Goal: Task Accomplishment & Management: Manage account settings

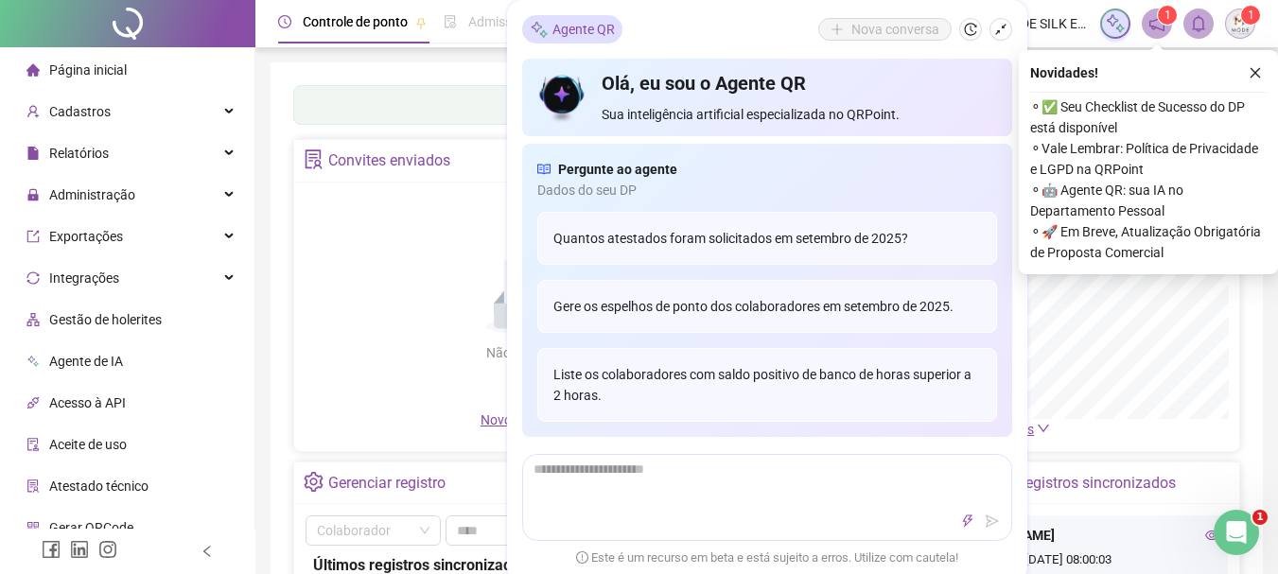
click at [407, 218] on div "Não há dados Não há dados" at bounding box center [528, 302] width 445 height 216
click at [955, 23] on div "Nova conversa" at bounding box center [915, 29] width 194 height 23
click at [94, 149] on span "Relatórios" at bounding box center [79, 153] width 60 height 15
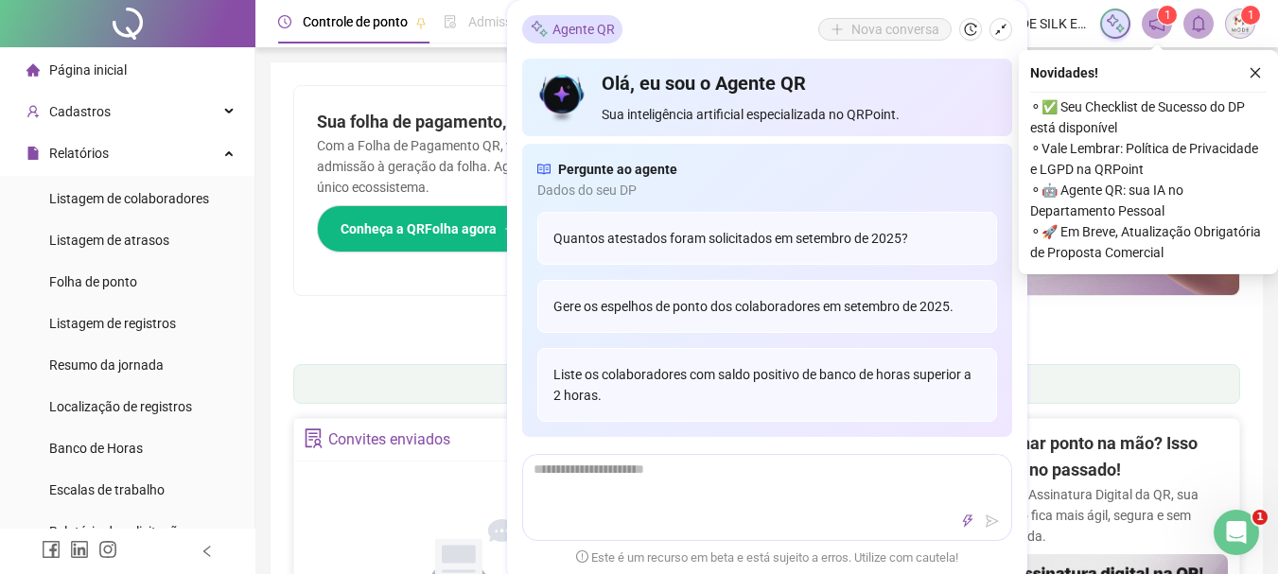
click at [130, 64] on li "Página inicial" at bounding box center [127, 70] width 247 height 38
click at [1002, 34] on icon "shrink" at bounding box center [1000, 29] width 13 height 13
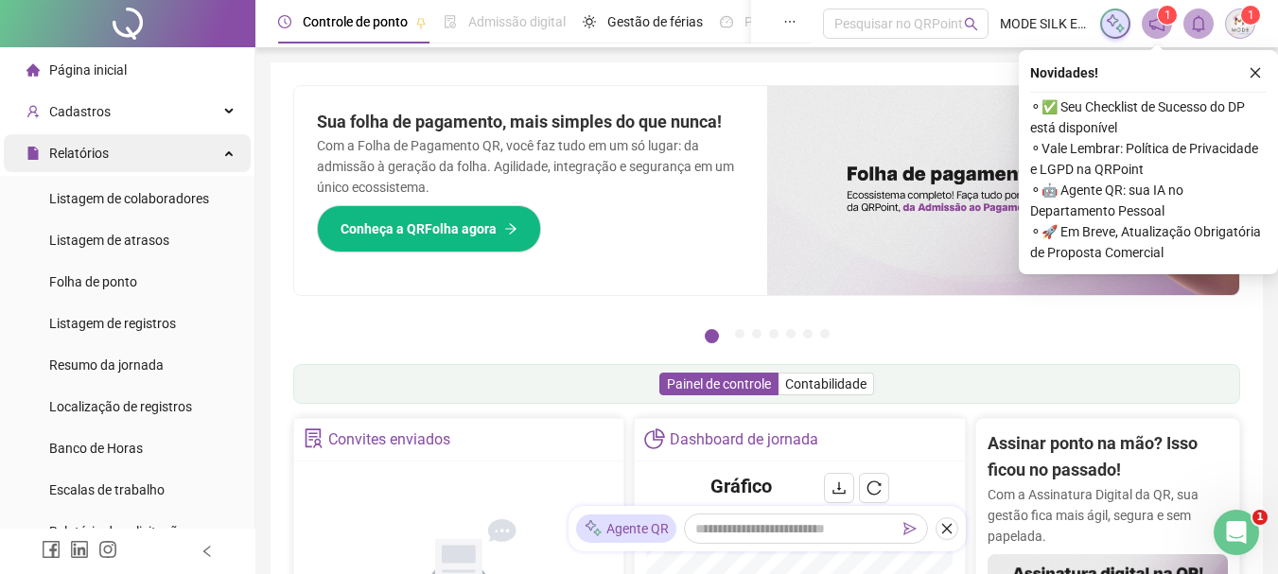
click at [93, 153] on span "Relatórios" at bounding box center [79, 153] width 60 height 15
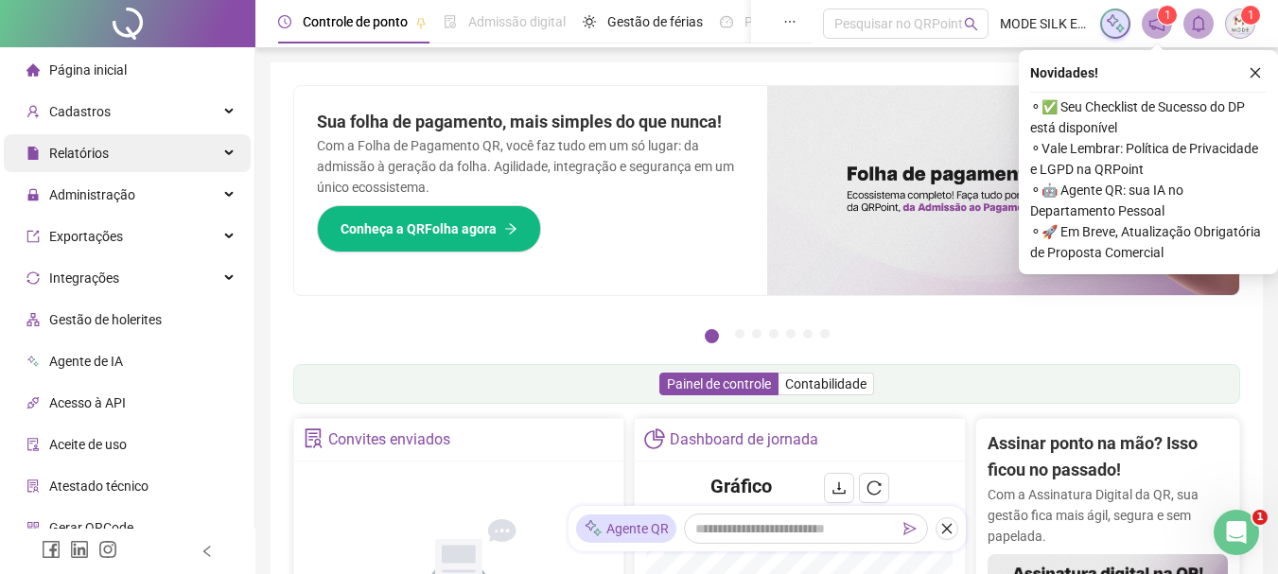
click at [93, 153] on span "Relatórios" at bounding box center [79, 153] width 60 height 15
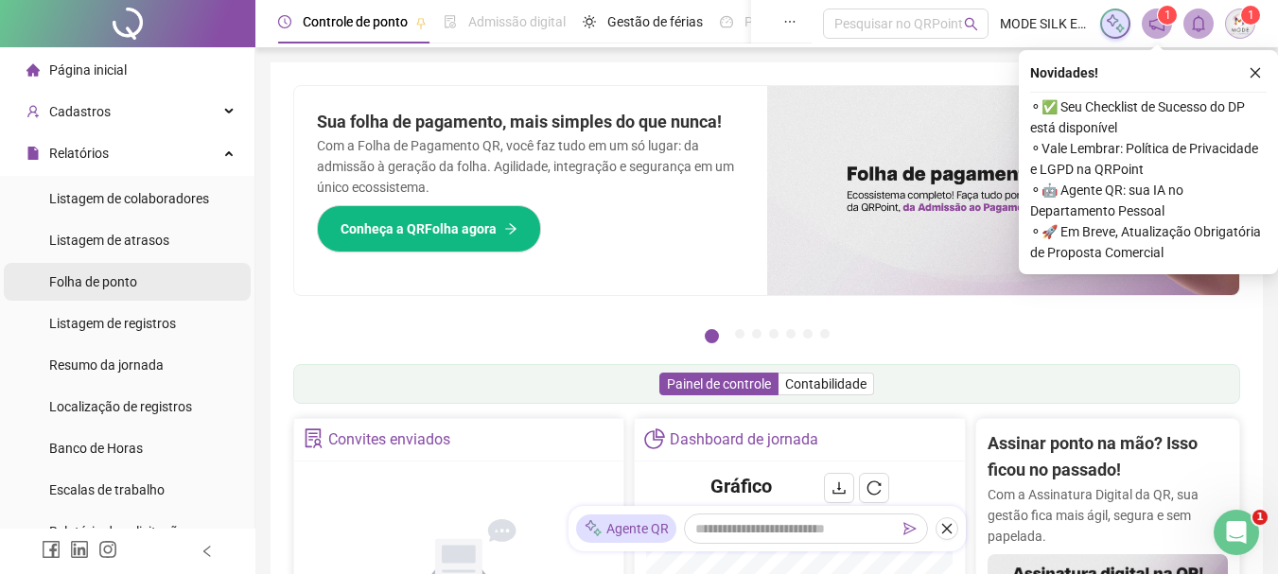
click at [112, 271] on div "Folha de ponto" at bounding box center [93, 282] width 88 height 38
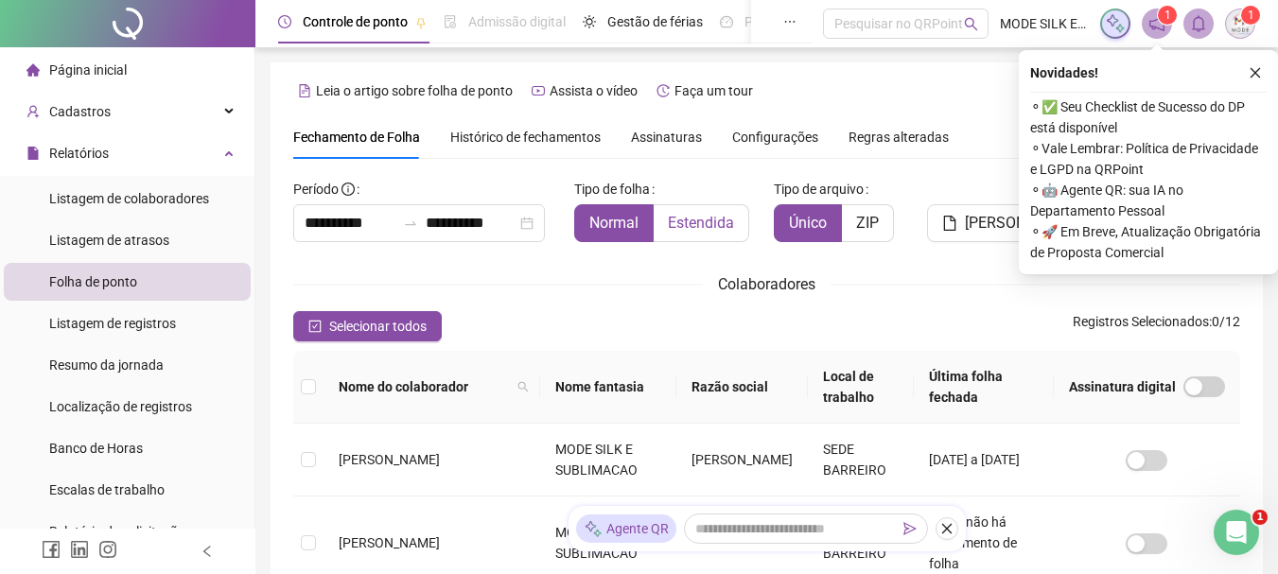
scroll to position [100, 0]
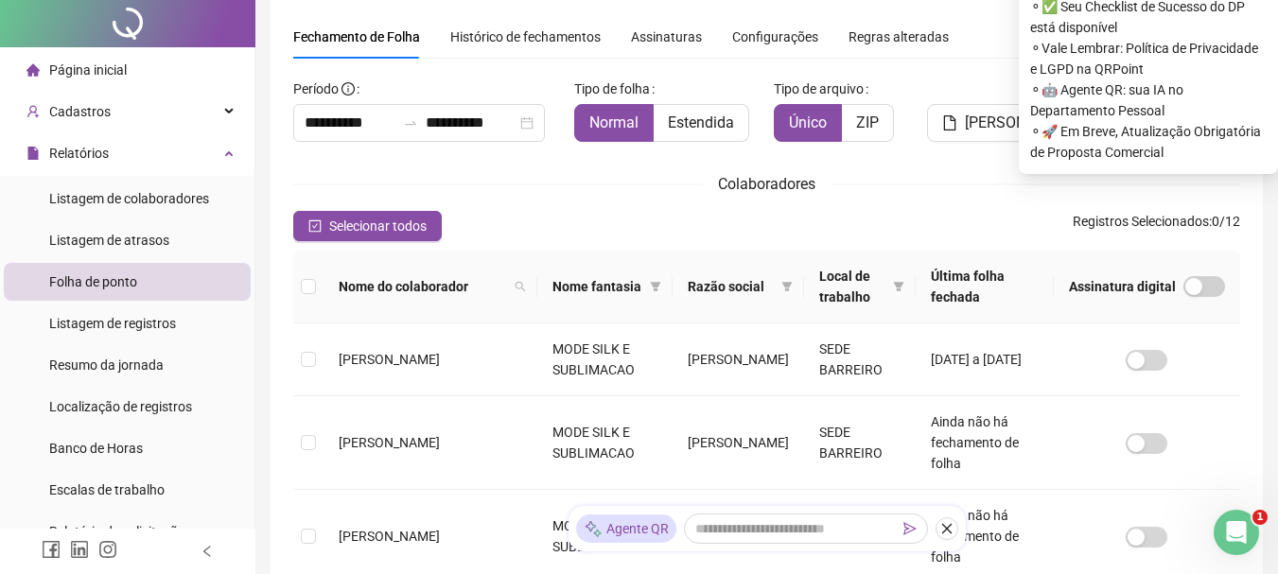
scroll to position [0, 0]
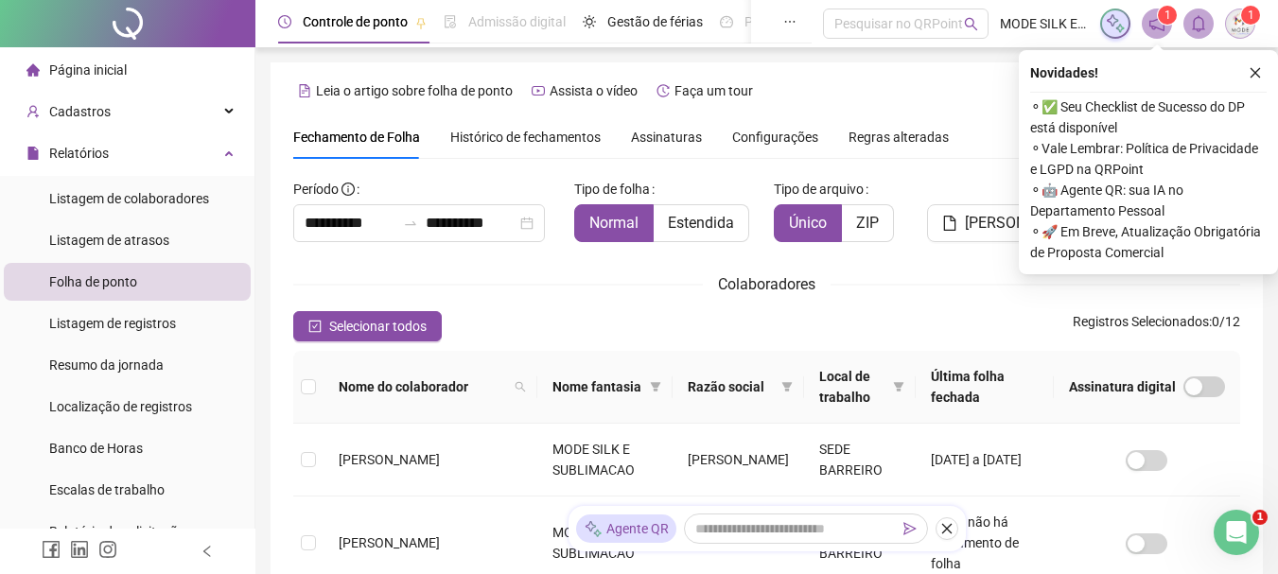
click at [1257, 72] on icon "close" at bounding box center [1255, 72] width 13 height 13
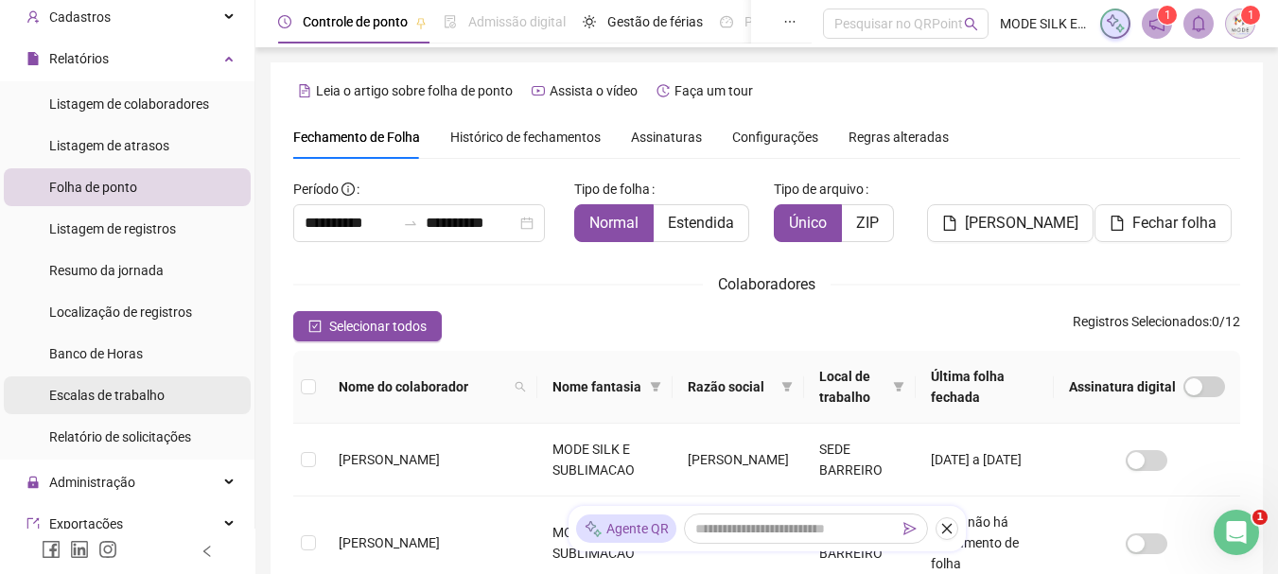
click at [109, 389] on span "Escalas de trabalho" at bounding box center [106, 395] width 115 height 15
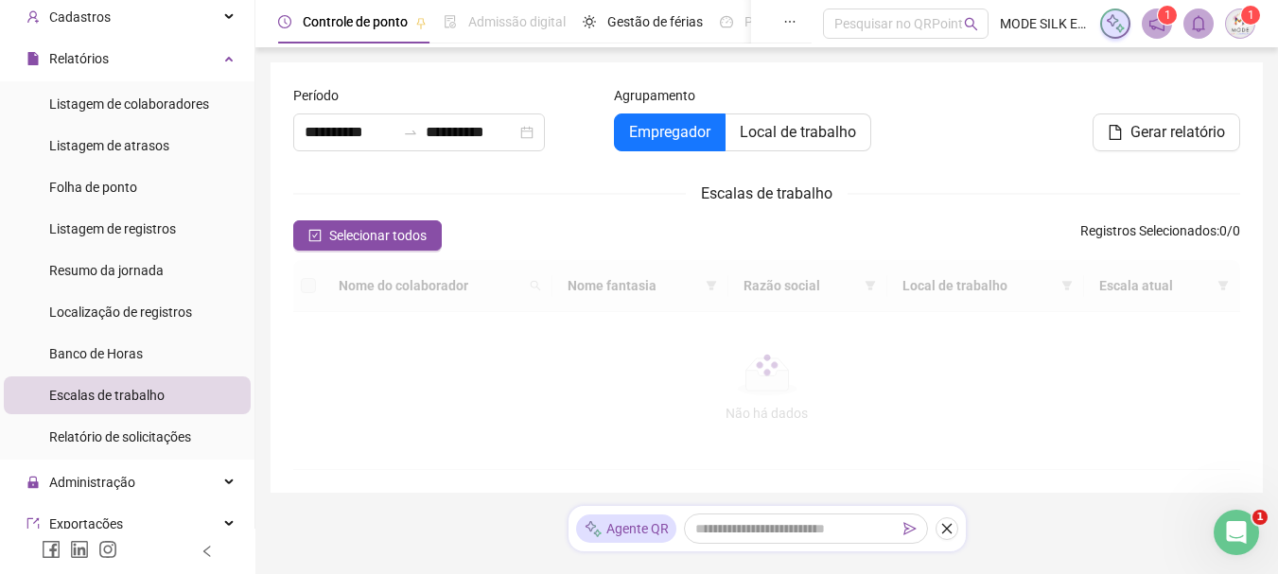
type input "**********"
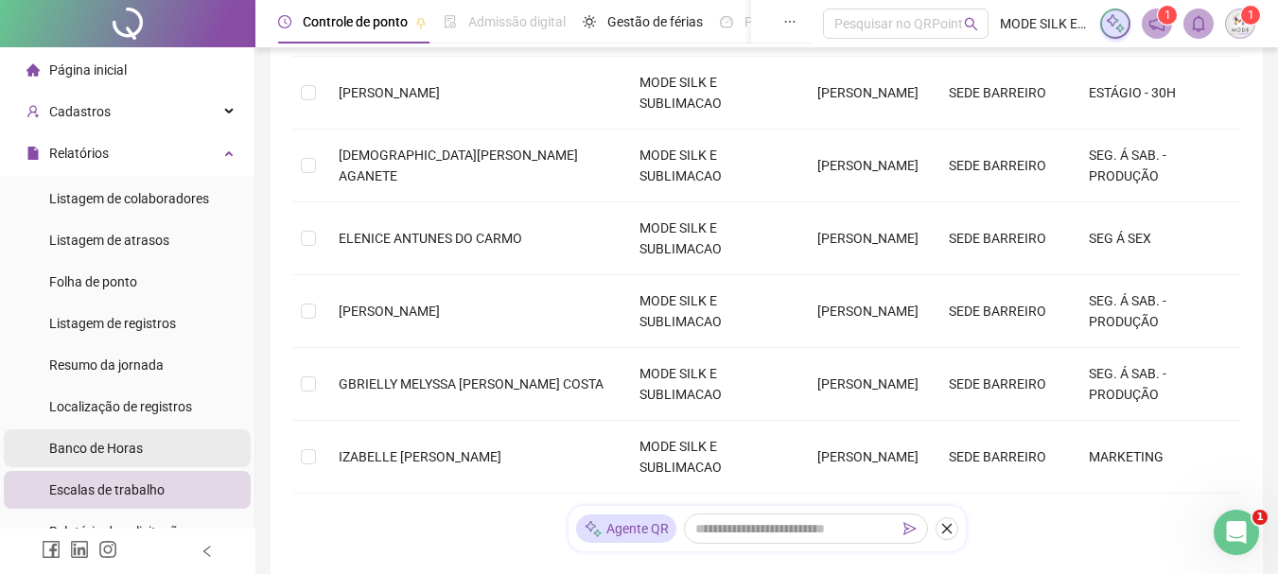
scroll to position [189, 0]
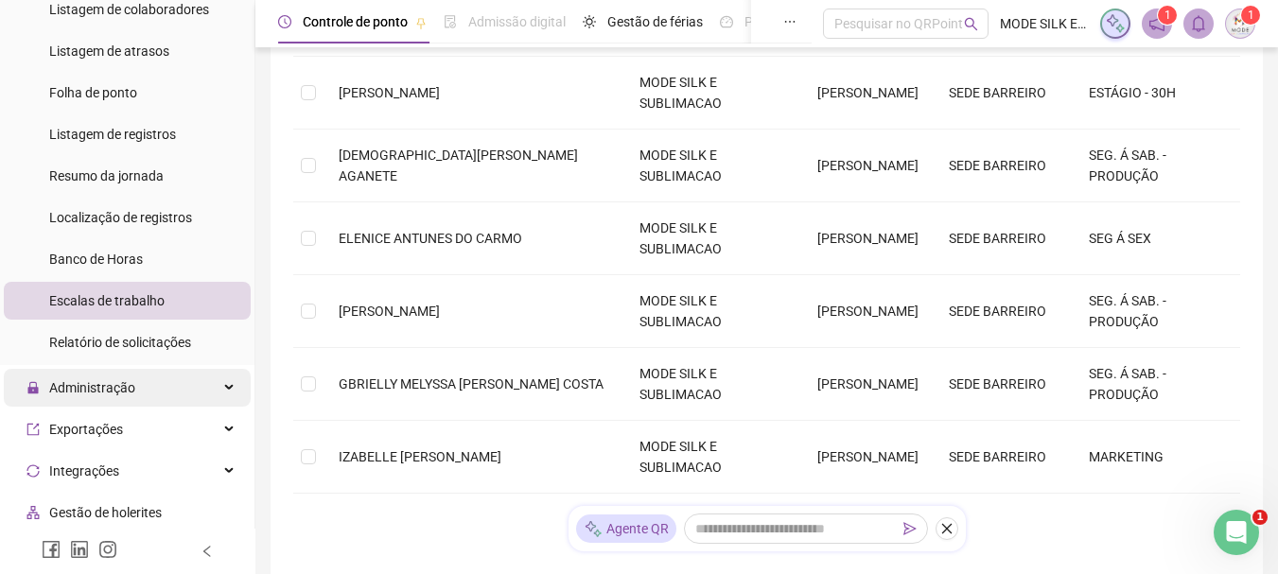
click at [137, 387] on div "Administração" at bounding box center [127, 388] width 247 height 38
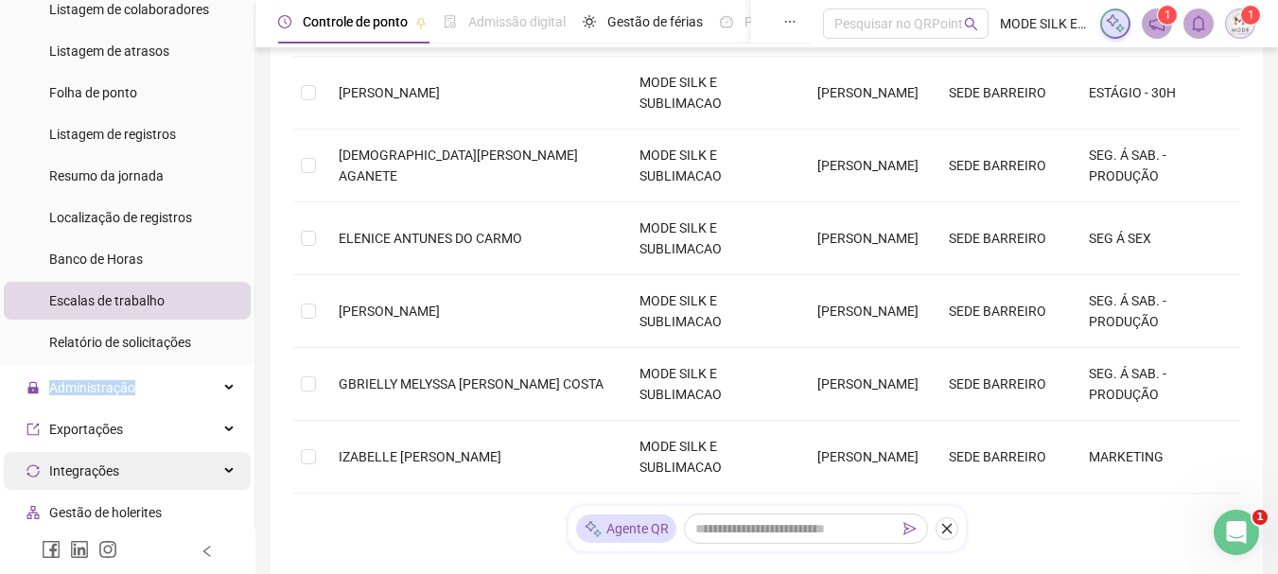
scroll to position [378, 0]
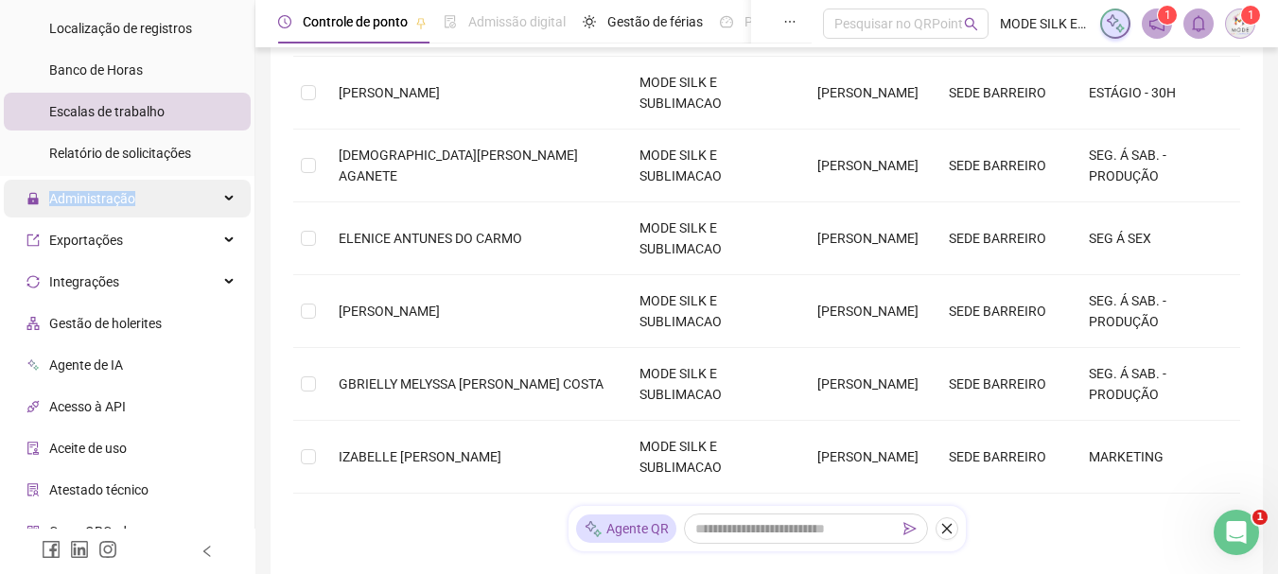
click at [147, 192] on div "Administração" at bounding box center [127, 199] width 247 height 38
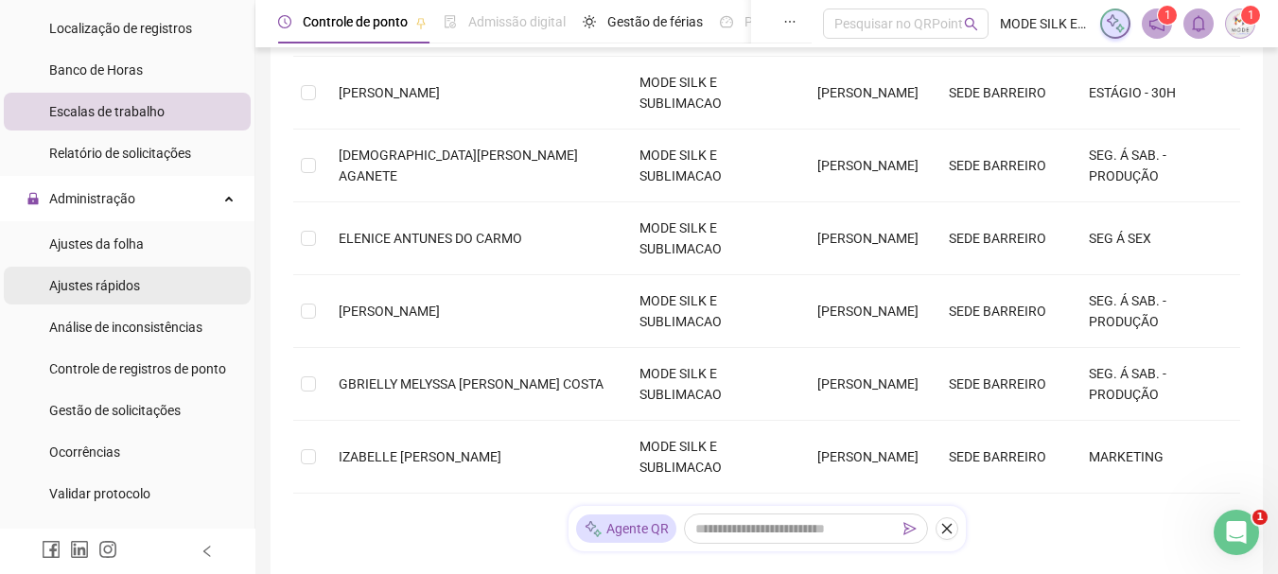
click at [131, 272] on div "Ajustes rápidos" at bounding box center [94, 286] width 91 height 38
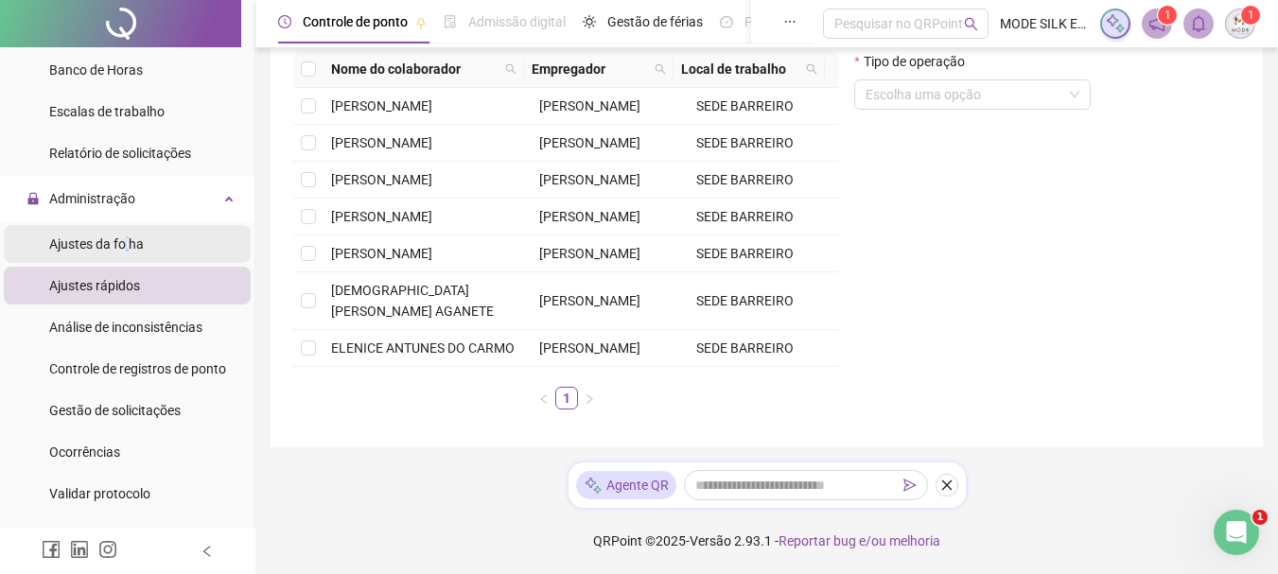
click at [126, 241] on span "Ajustes da folha" at bounding box center [96, 244] width 95 height 15
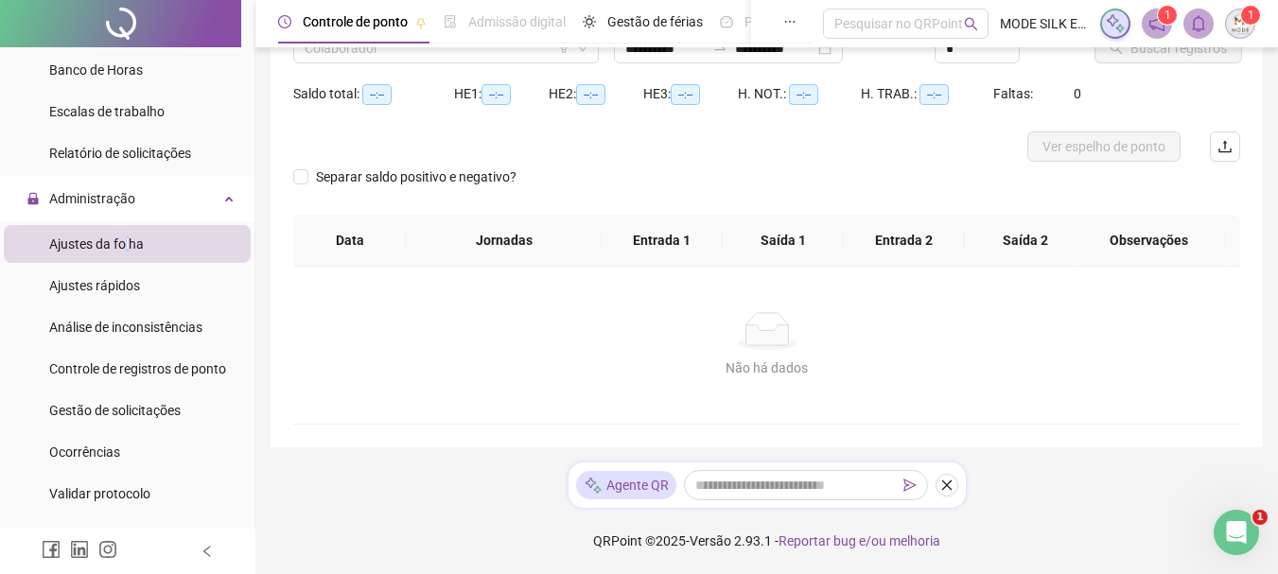
scroll to position [169, 0]
type input "**********"
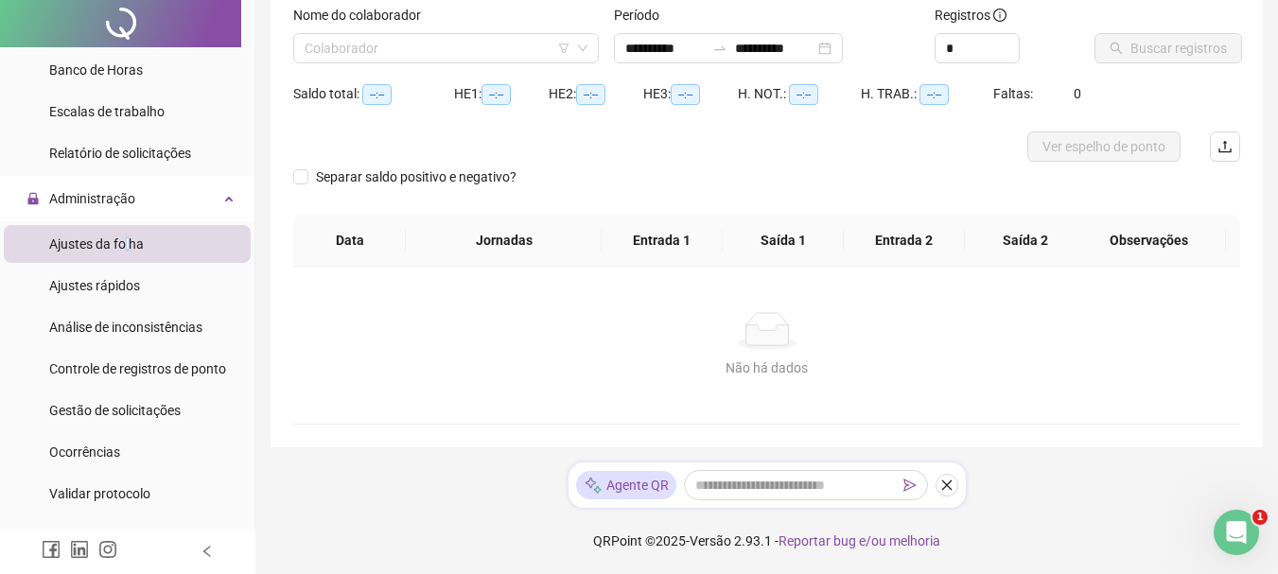
scroll to position [0, 0]
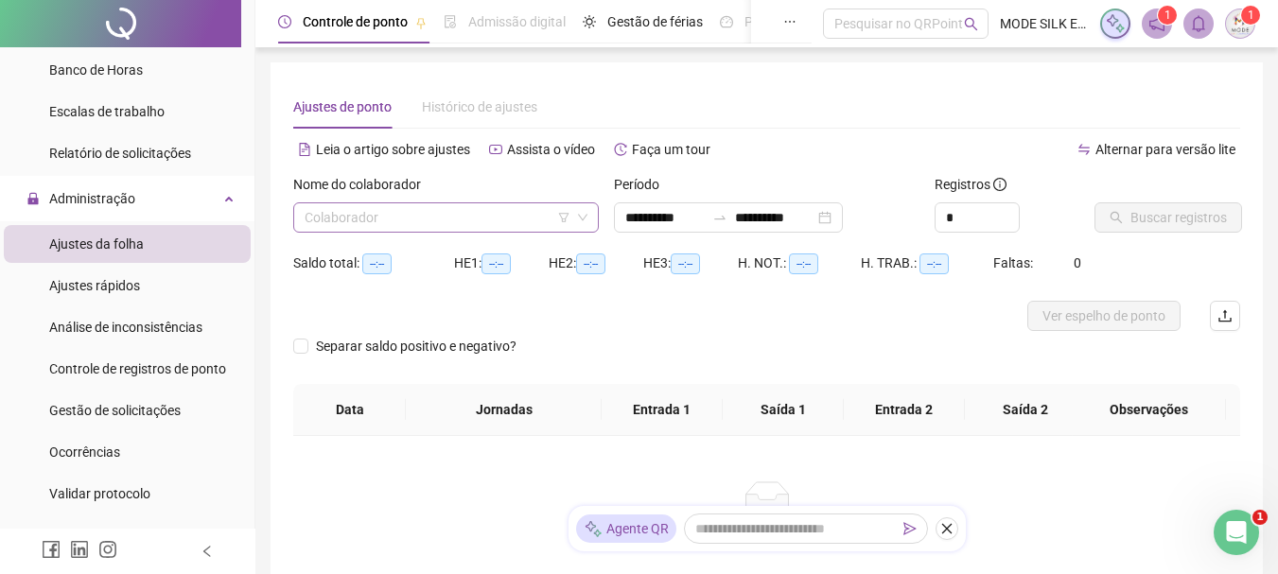
click at [401, 219] on input "search" at bounding box center [438, 217] width 266 height 28
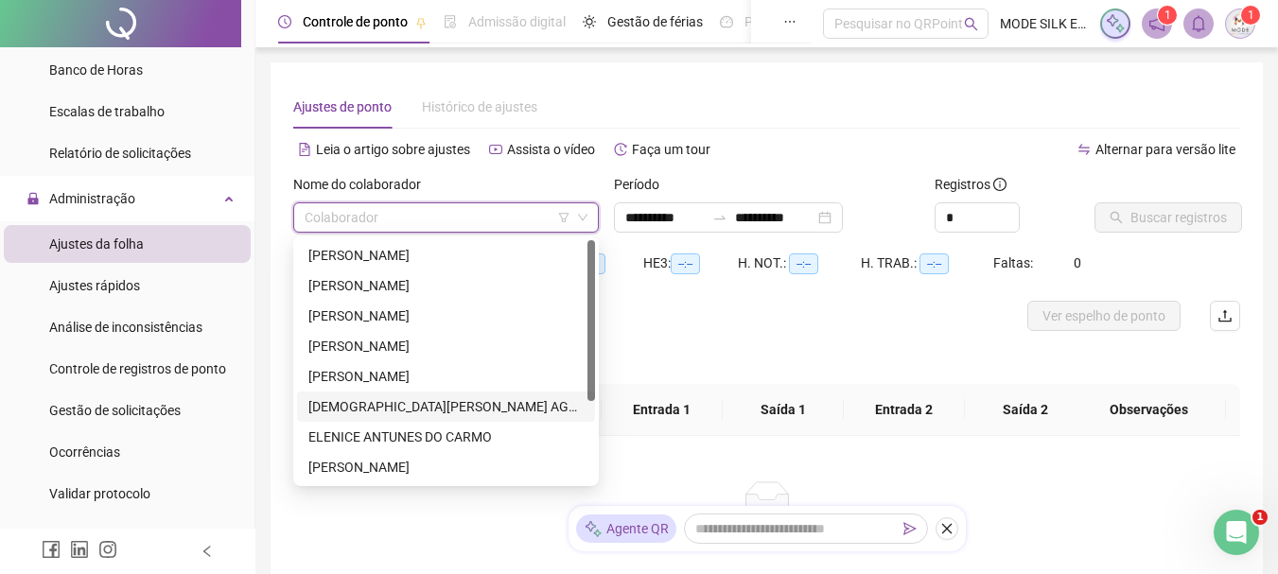
click at [344, 411] on div "[DEMOGRAPHIC_DATA][PERSON_NAME] AGANETE" at bounding box center [445, 406] width 275 height 21
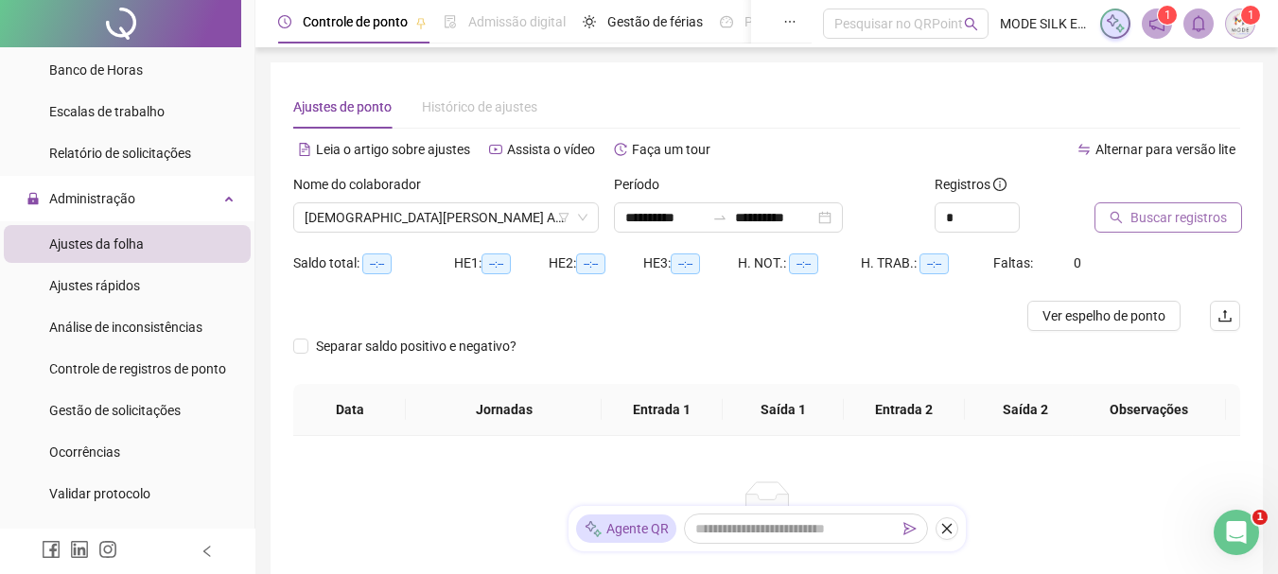
click at [1186, 230] on button "Buscar registros" at bounding box center [1169, 217] width 148 height 30
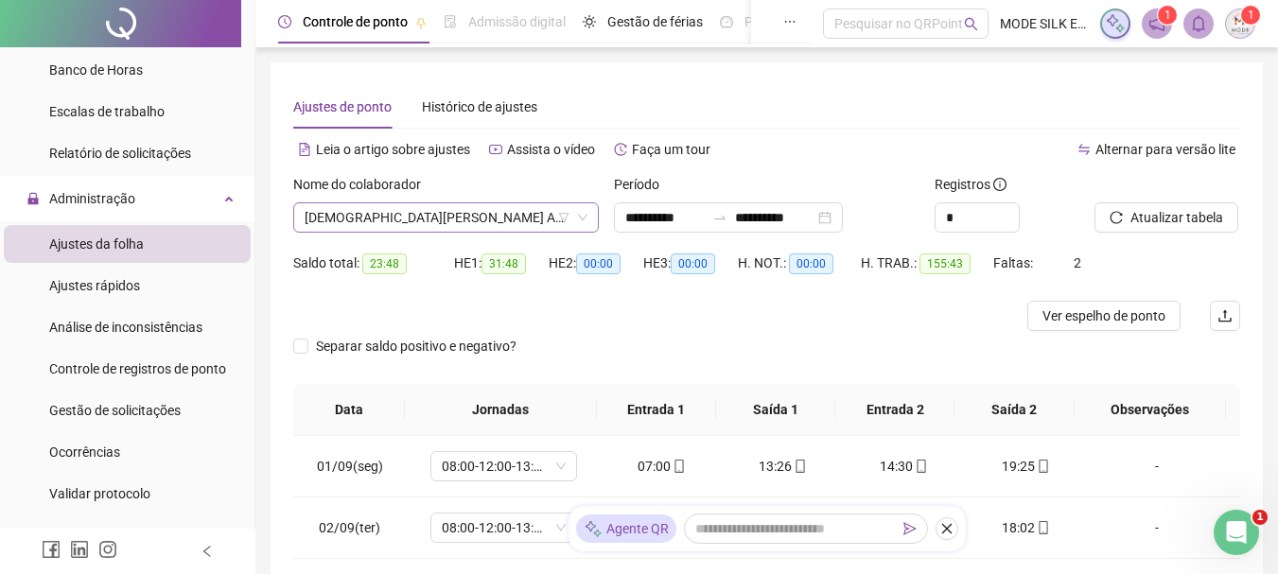
click at [577, 217] on icon "down" at bounding box center [582, 217] width 11 height 11
click at [579, 218] on icon "down" at bounding box center [582, 217] width 11 height 11
click at [465, 217] on span "[DEMOGRAPHIC_DATA][PERSON_NAME] AGANETE" at bounding box center [446, 217] width 283 height 28
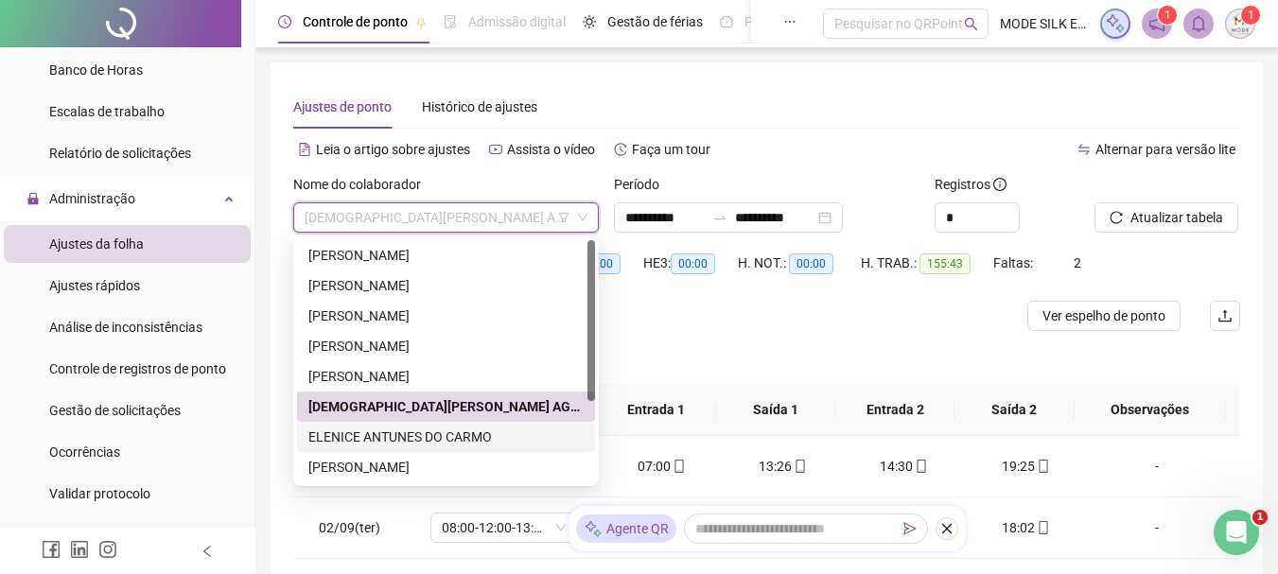
click at [333, 440] on div "ELENICE ANTUNES DO CARMO" at bounding box center [445, 437] width 275 height 21
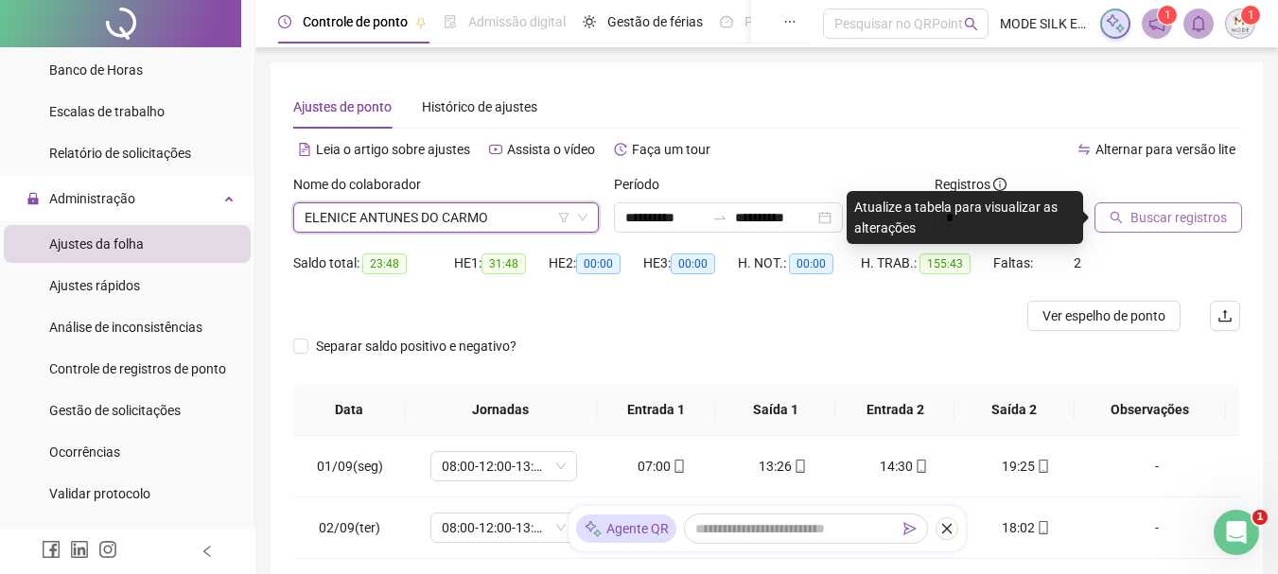
click at [1186, 220] on span "Buscar registros" at bounding box center [1179, 217] width 97 height 21
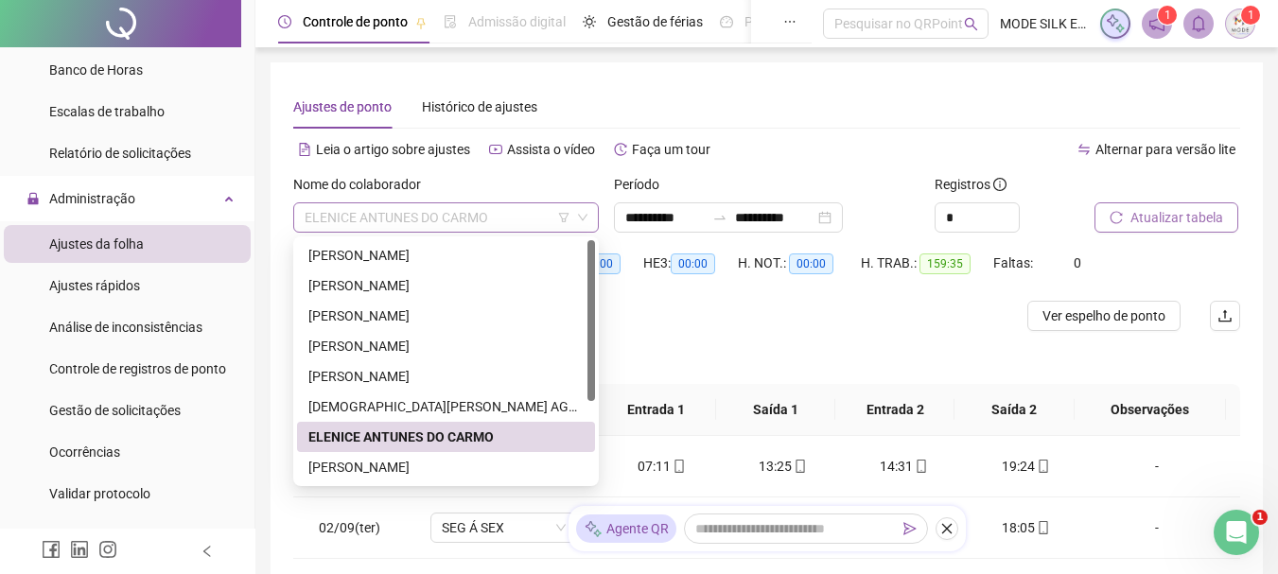
click at [436, 211] on span "ELENICE ANTUNES DO CARMO" at bounding box center [446, 217] width 283 height 28
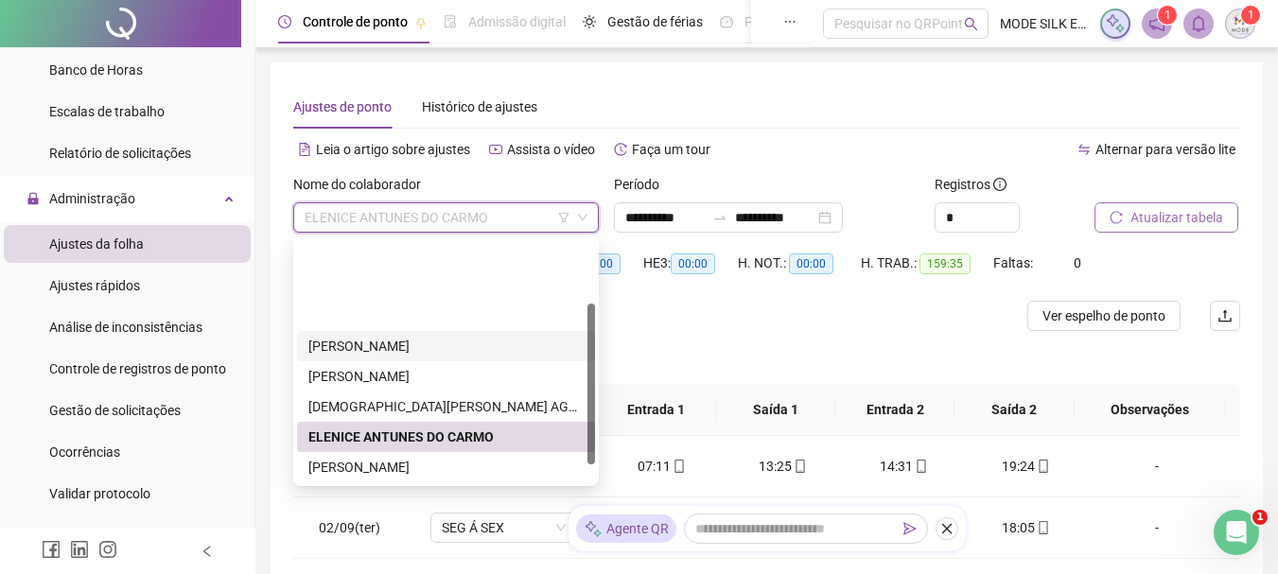
scroll to position [95, 0]
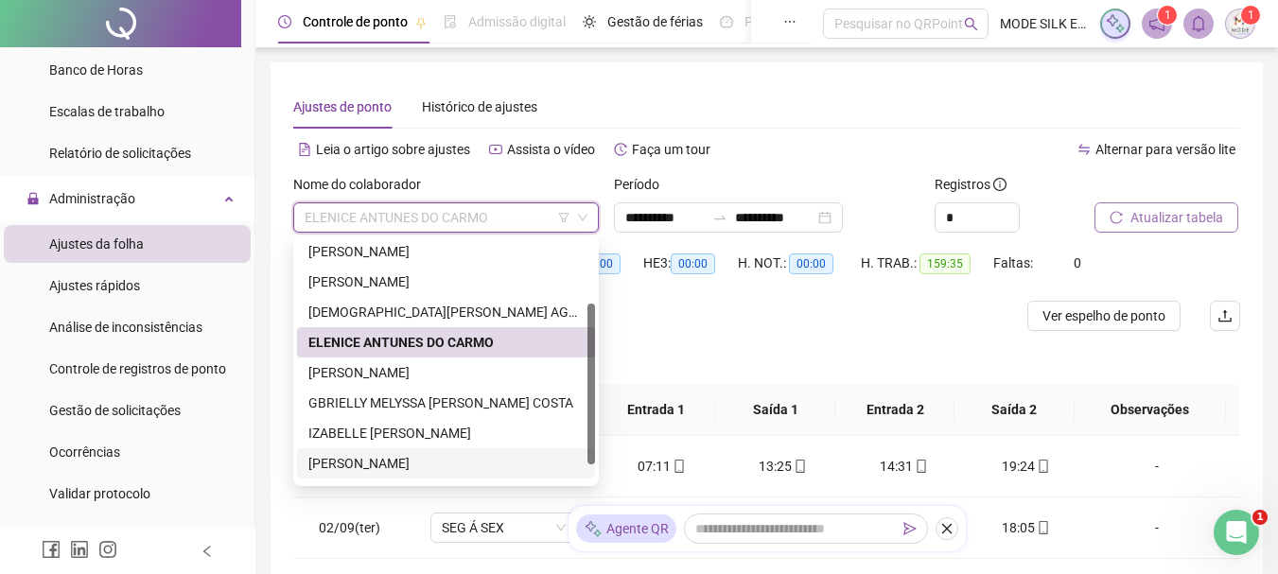
click at [378, 463] on div "[PERSON_NAME]" at bounding box center [445, 463] width 275 height 21
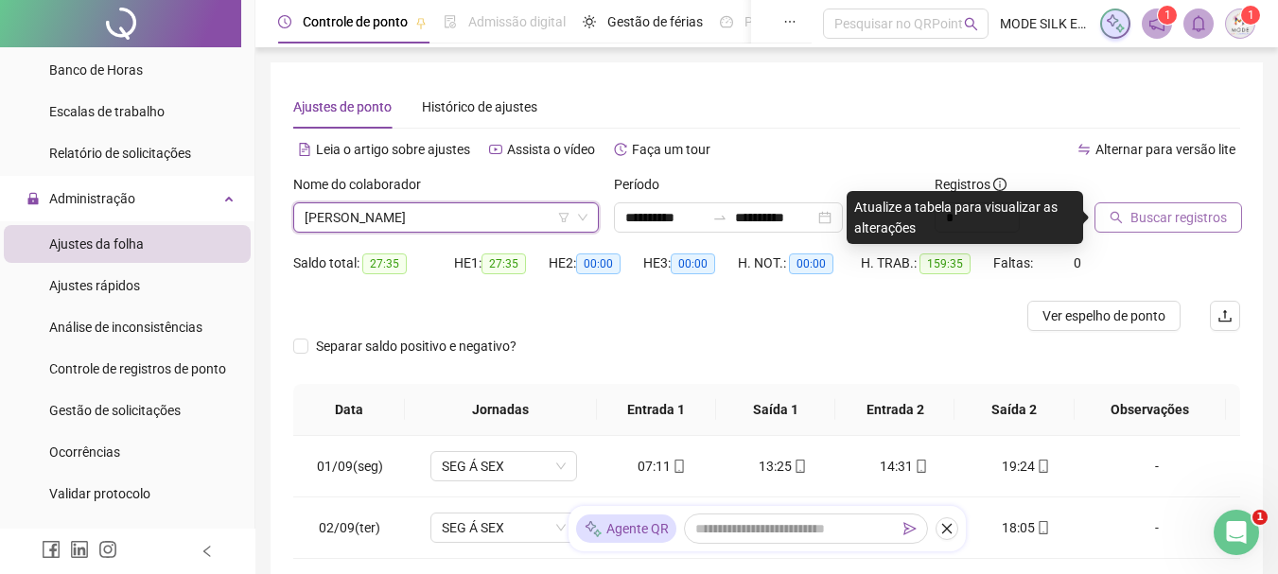
click at [1132, 206] on button "Buscar registros" at bounding box center [1169, 217] width 148 height 30
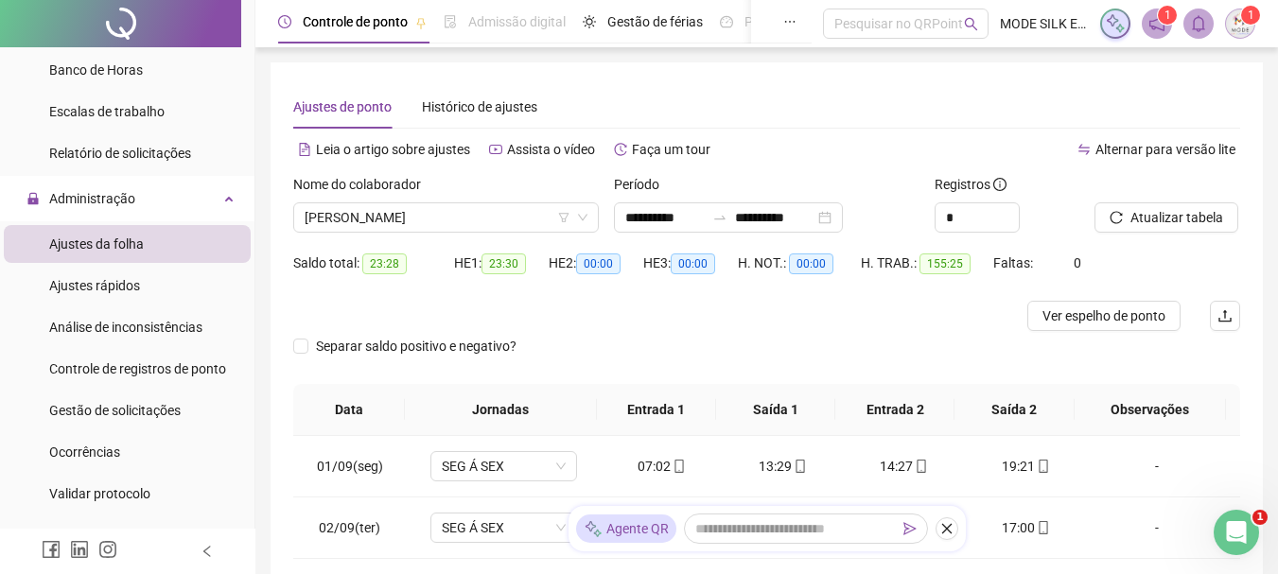
scroll to position [0, 0]
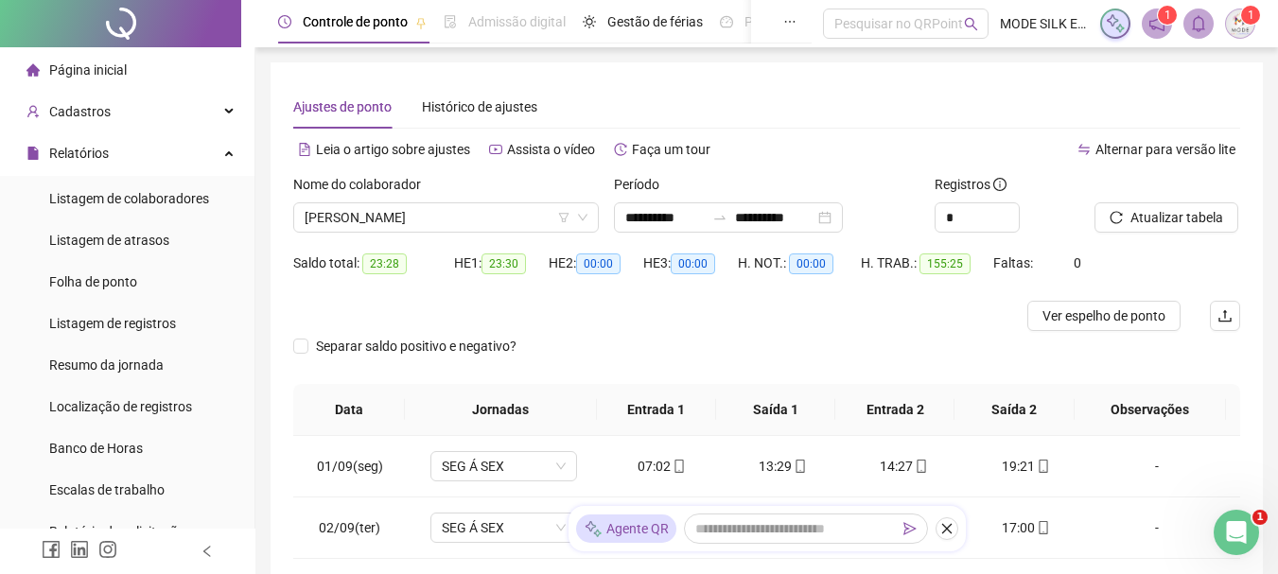
click at [85, 59] on div "Página inicial" at bounding box center [76, 70] width 100 height 38
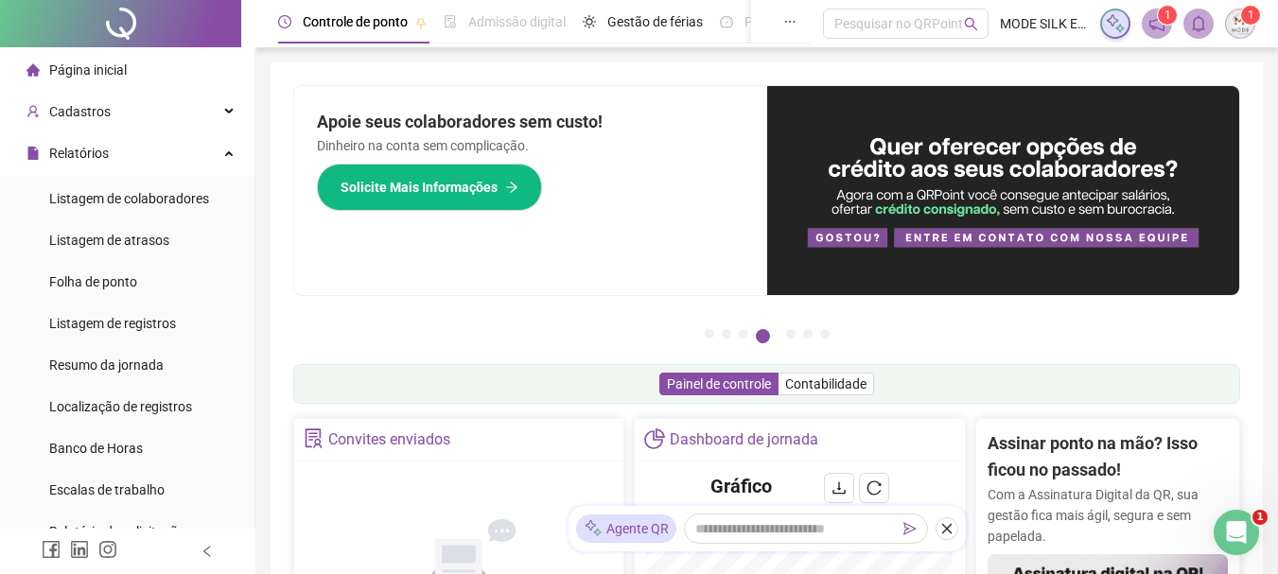
scroll to position [95, 0]
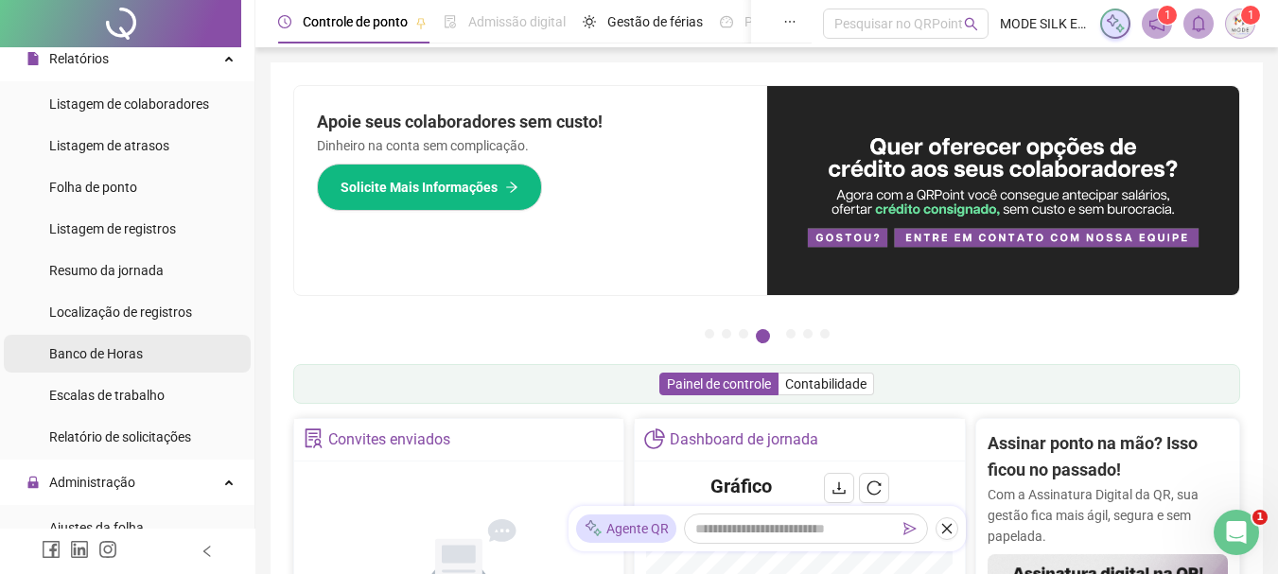
click at [102, 346] on span "Banco de Horas" at bounding box center [96, 353] width 94 height 15
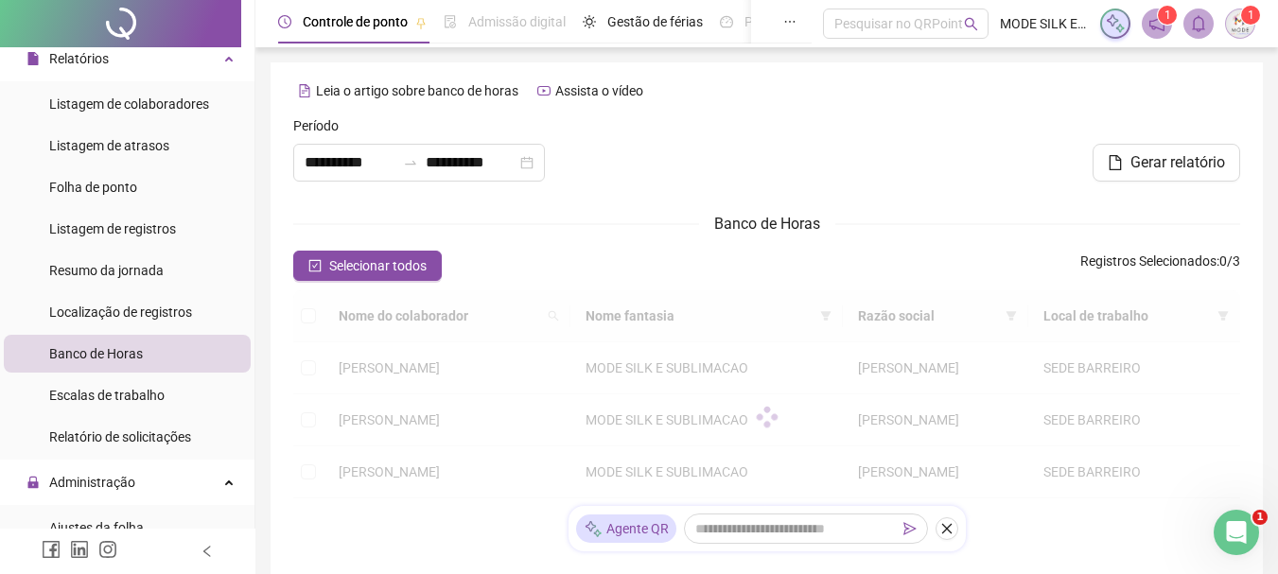
type input "**********"
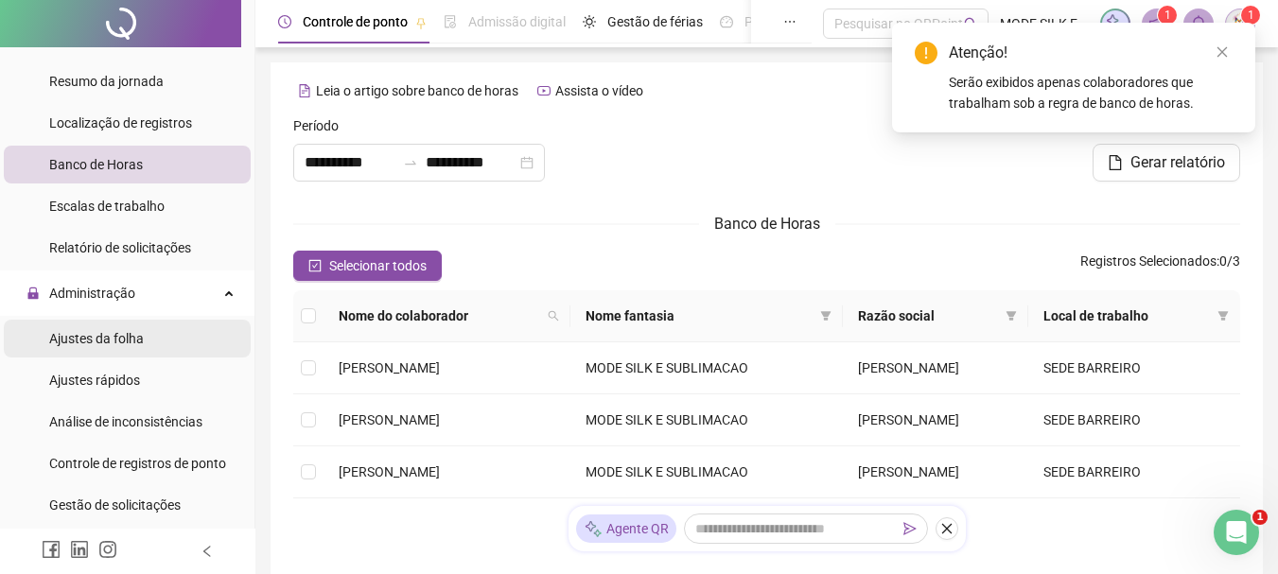
scroll to position [378, 0]
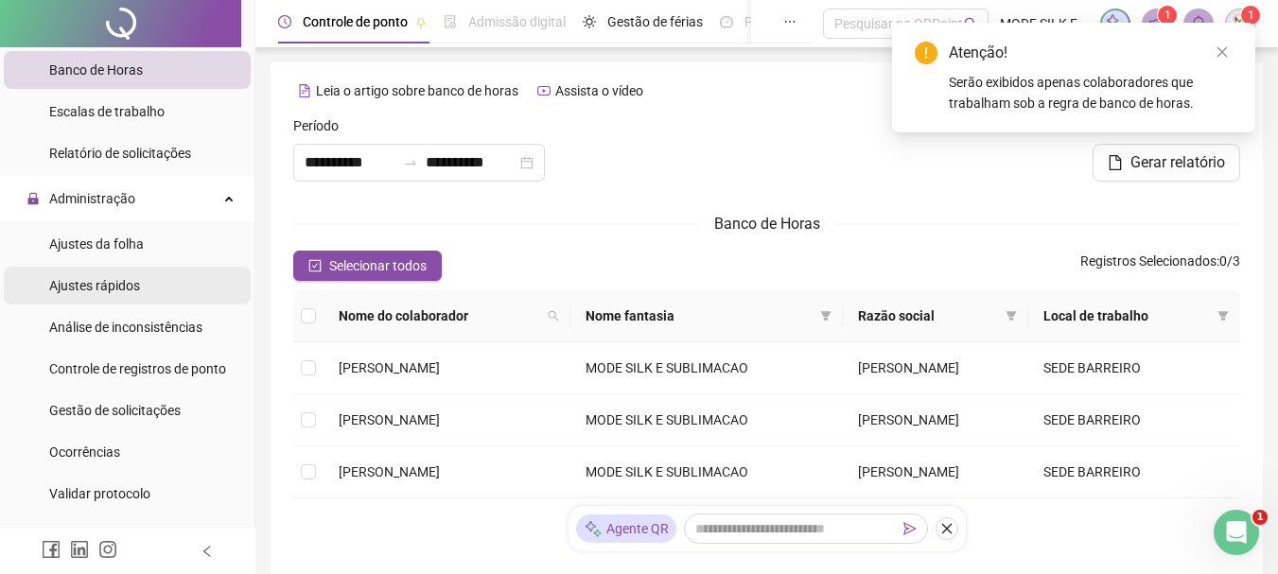
click at [120, 289] on span "Ajustes rápidos" at bounding box center [94, 285] width 91 height 15
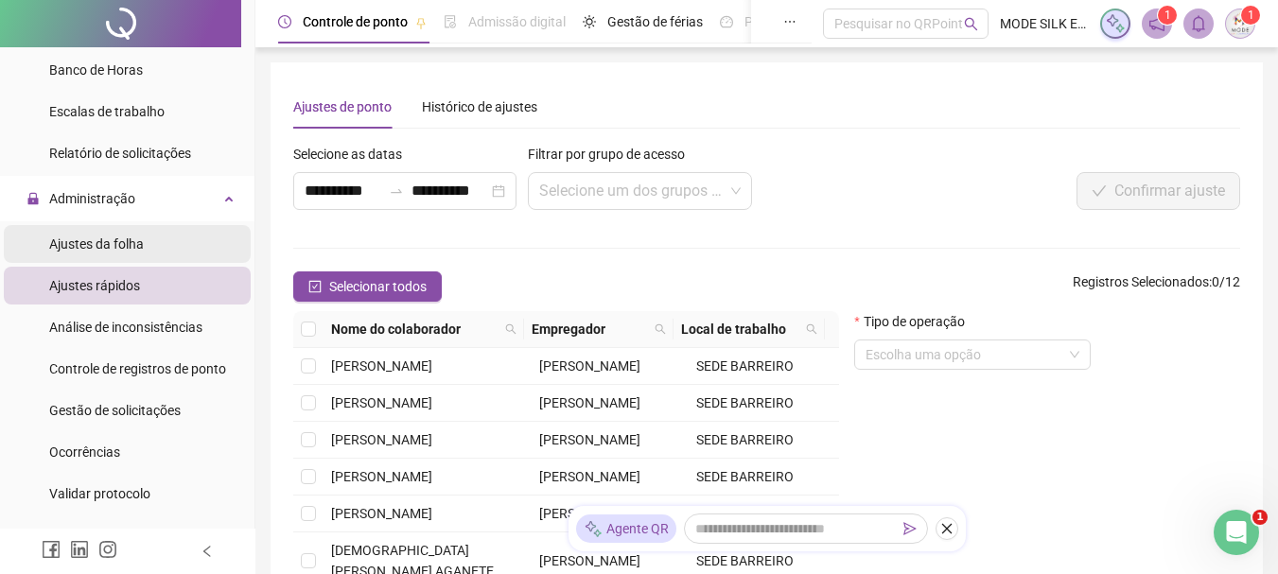
click at [118, 251] on span "Ajustes da folha" at bounding box center [96, 244] width 95 height 15
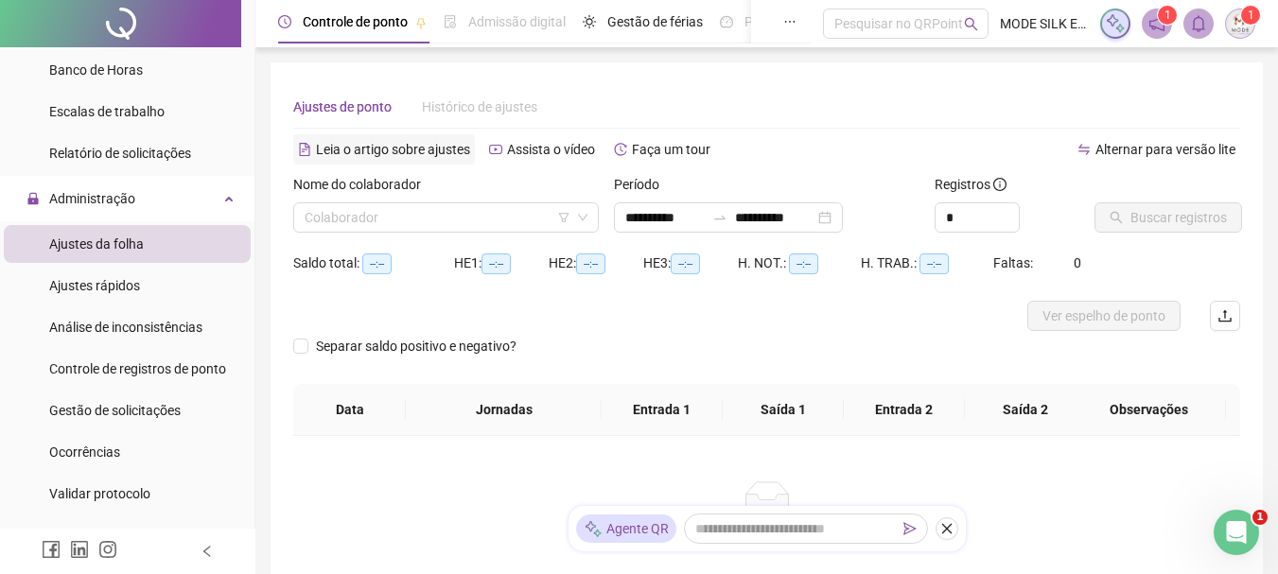
type input "**********"
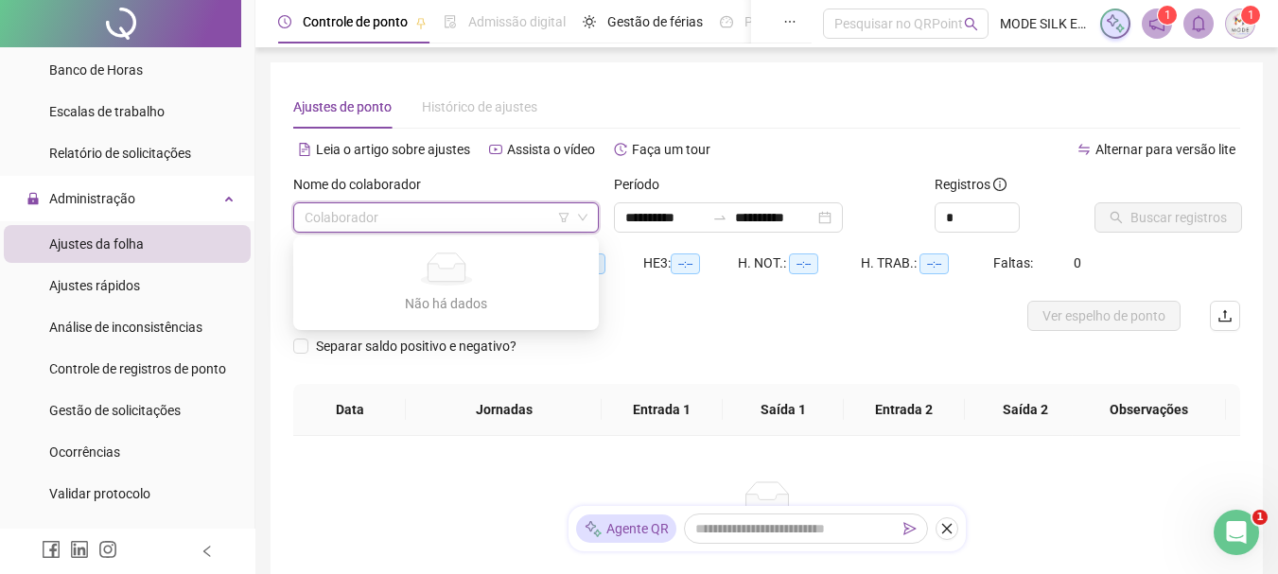
click at [378, 221] on input "search" at bounding box center [438, 217] width 266 height 28
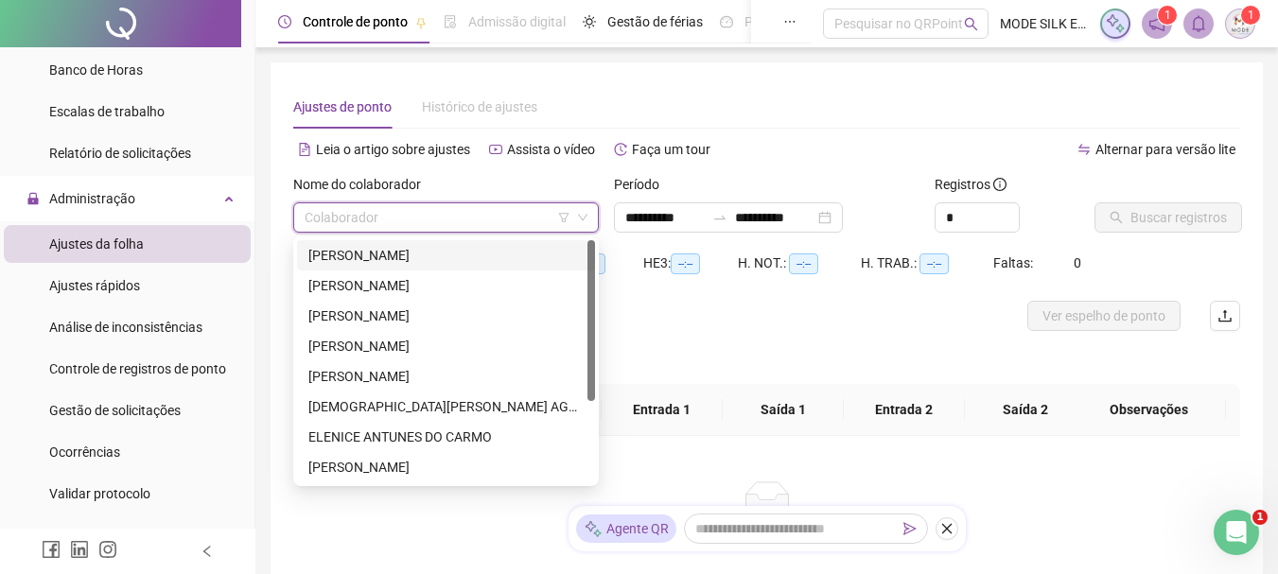
click at [430, 254] on div "[PERSON_NAME]" at bounding box center [445, 255] width 275 height 21
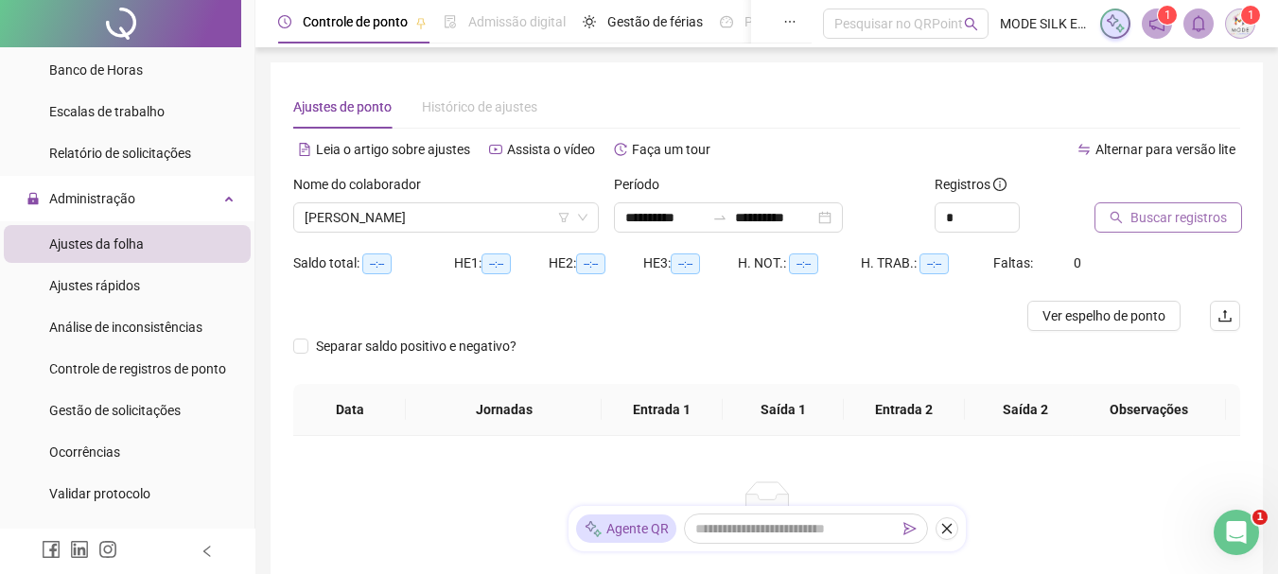
click at [1127, 218] on button "Buscar registros" at bounding box center [1169, 217] width 148 height 30
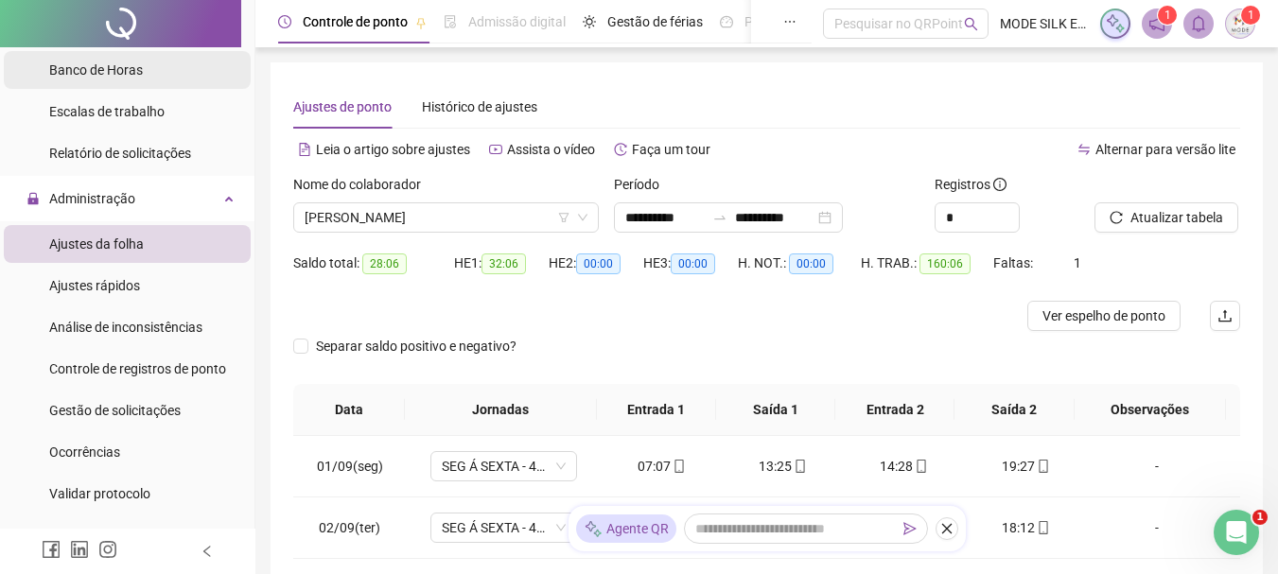
click at [80, 72] on span "Banco de Horas" at bounding box center [96, 69] width 94 height 15
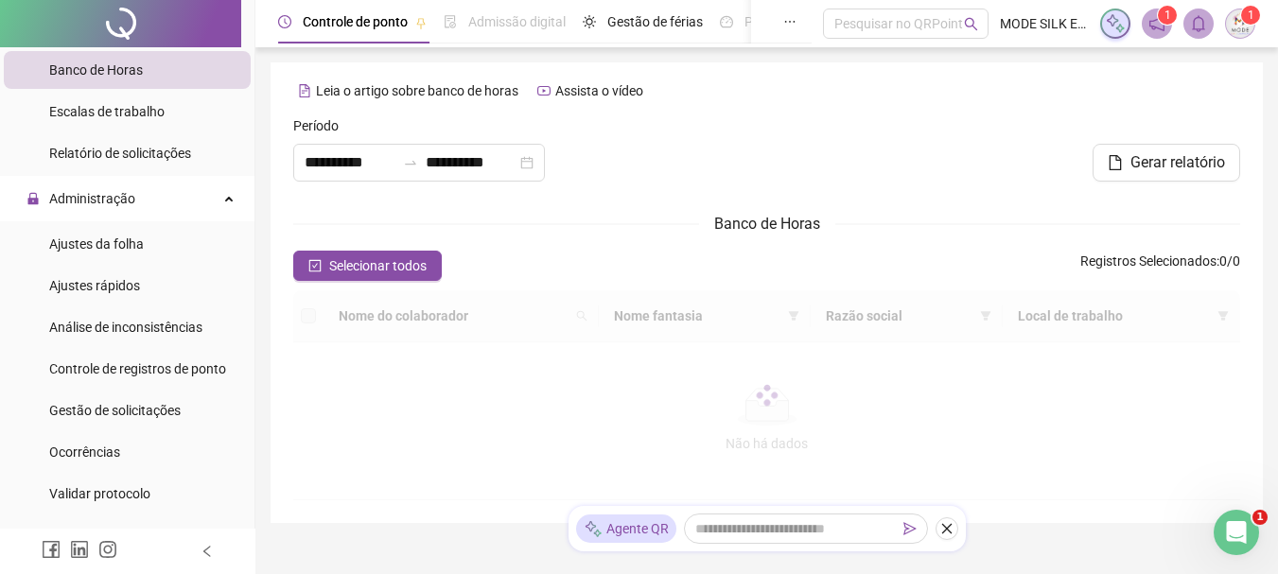
type input "**********"
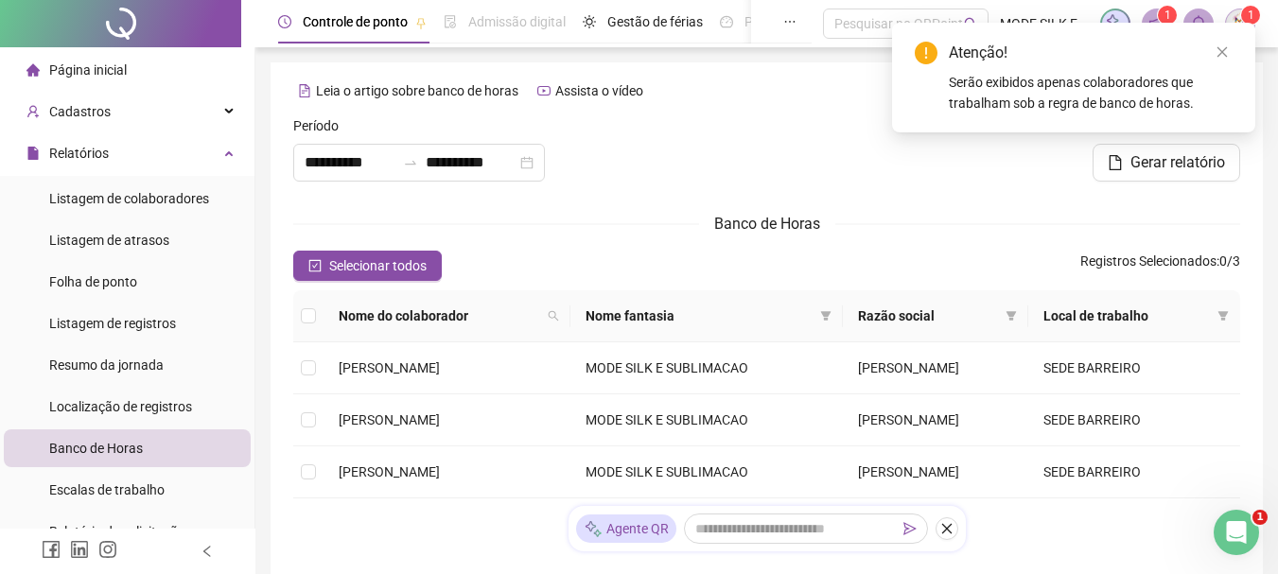
click at [84, 80] on div "Página inicial" at bounding box center [76, 70] width 100 height 38
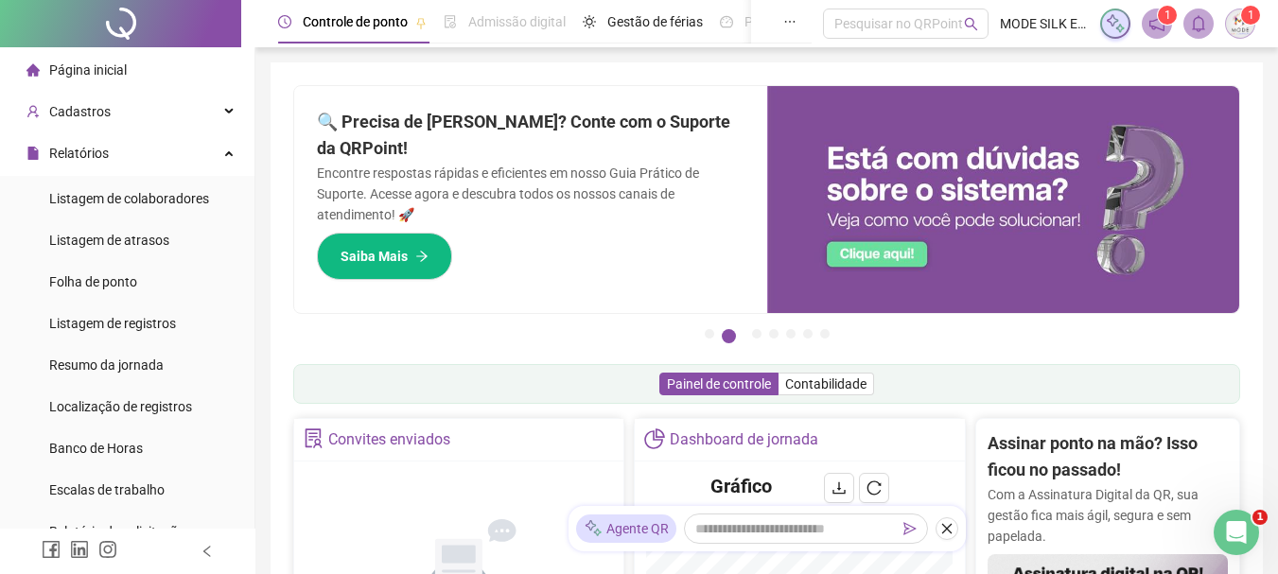
click at [1240, 21] on img at bounding box center [1240, 23] width 28 height 28
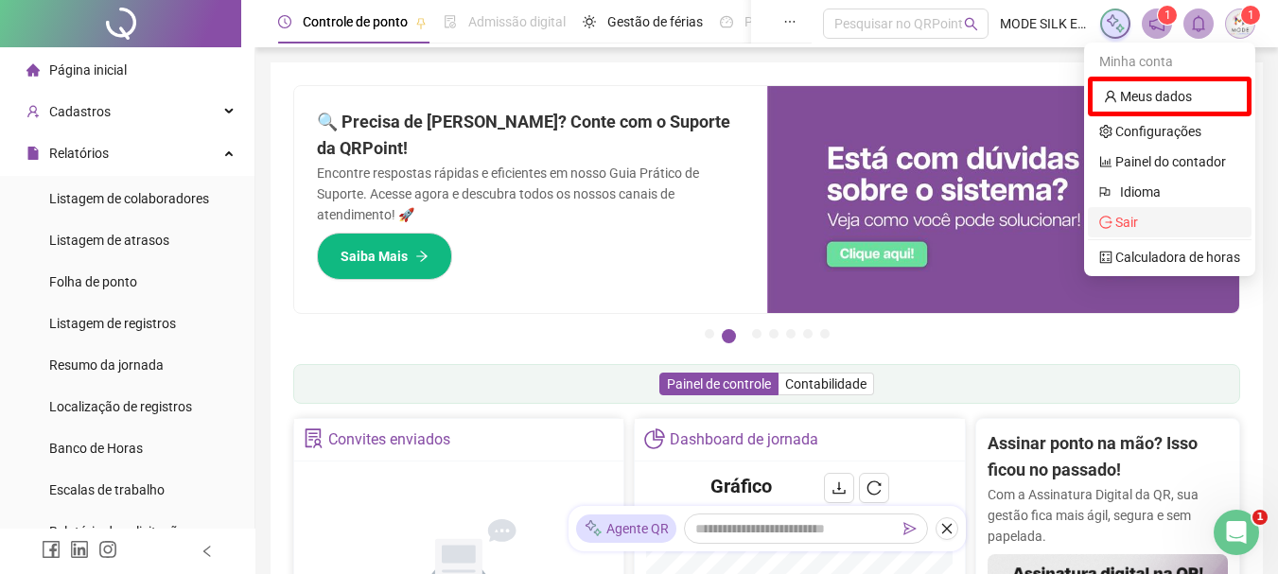
click at [1135, 224] on span "Sair" at bounding box center [1126, 222] width 23 height 15
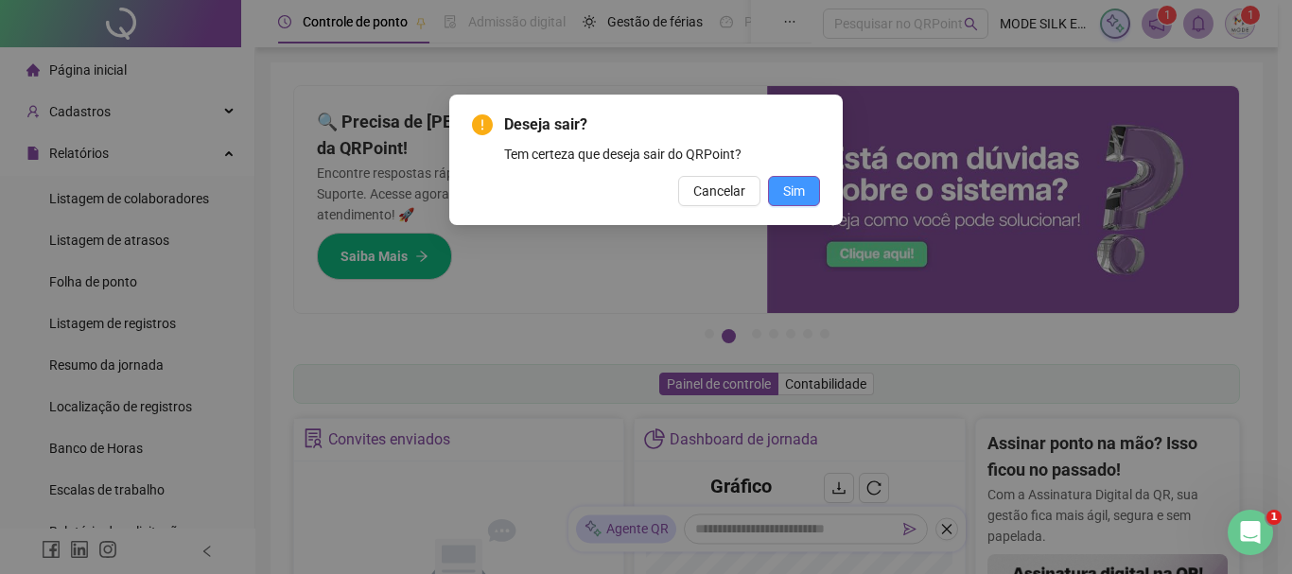
click at [800, 204] on button "Sim" at bounding box center [794, 191] width 52 height 30
